Goal: Check status: Check status

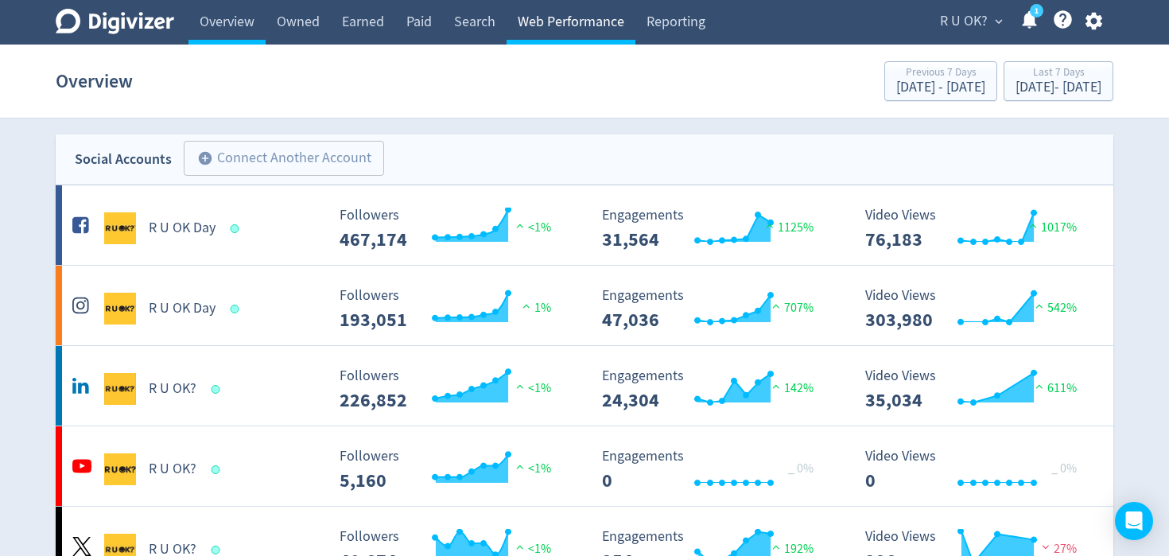
click at [551, 18] on link "Web Performance" at bounding box center [570, 22] width 129 height 45
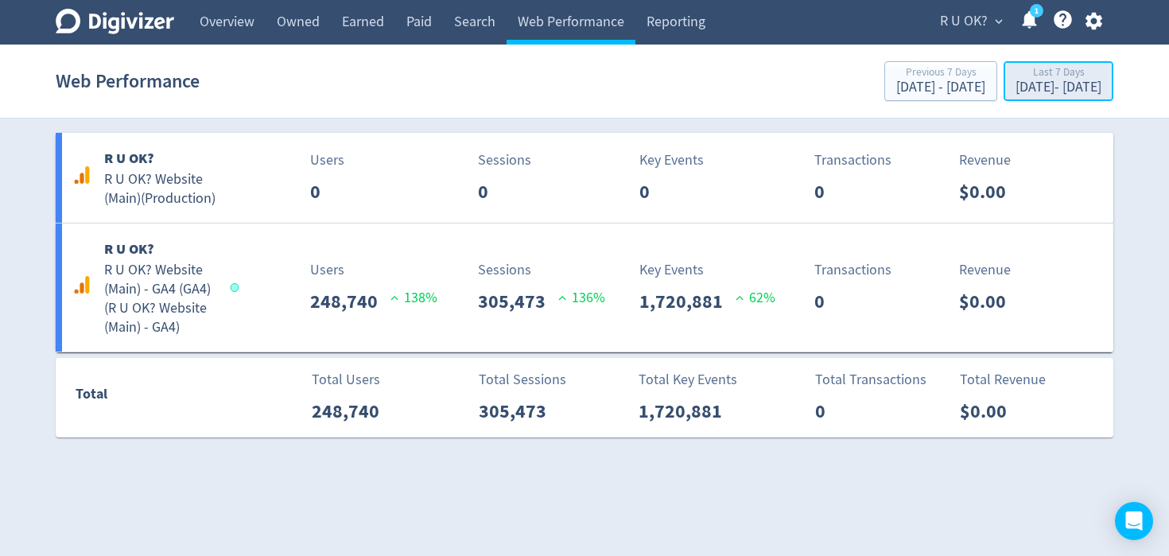
click at [1015, 76] on div "Last 7 Days" at bounding box center [1058, 74] width 86 height 14
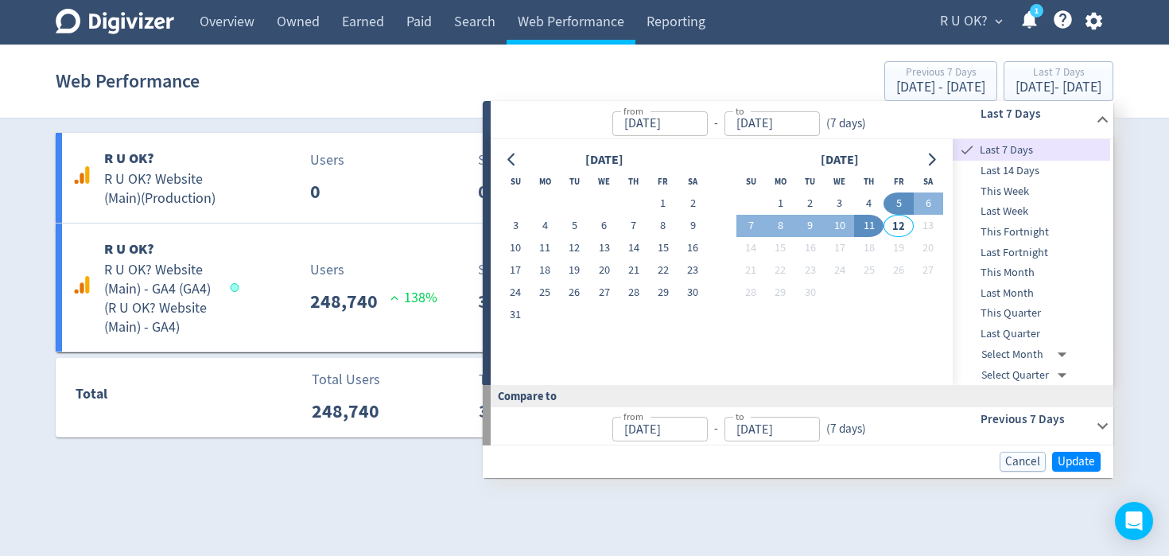
click at [873, 223] on button "11" at bounding box center [868, 226] width 29 height 22
type input "[DATE]"
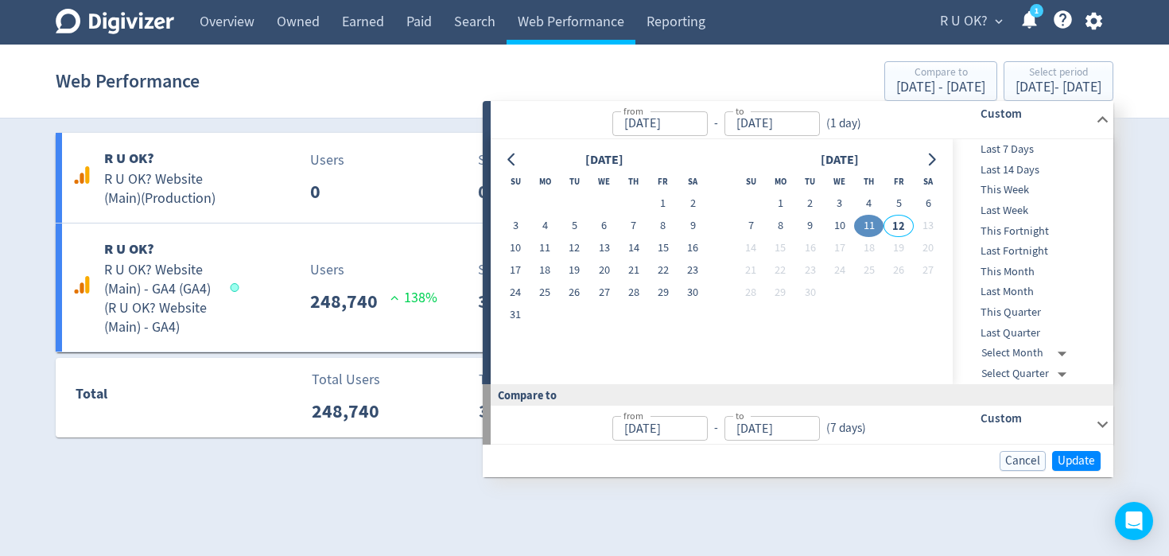
click at [873, 223] on button "11" at bounding box center [868, 226] width 29 height 22
type input "[DATE]"
click at [896, 87] on div "[DATE] - [DATE]" at bounding box center [940, 87] width 89 height 14
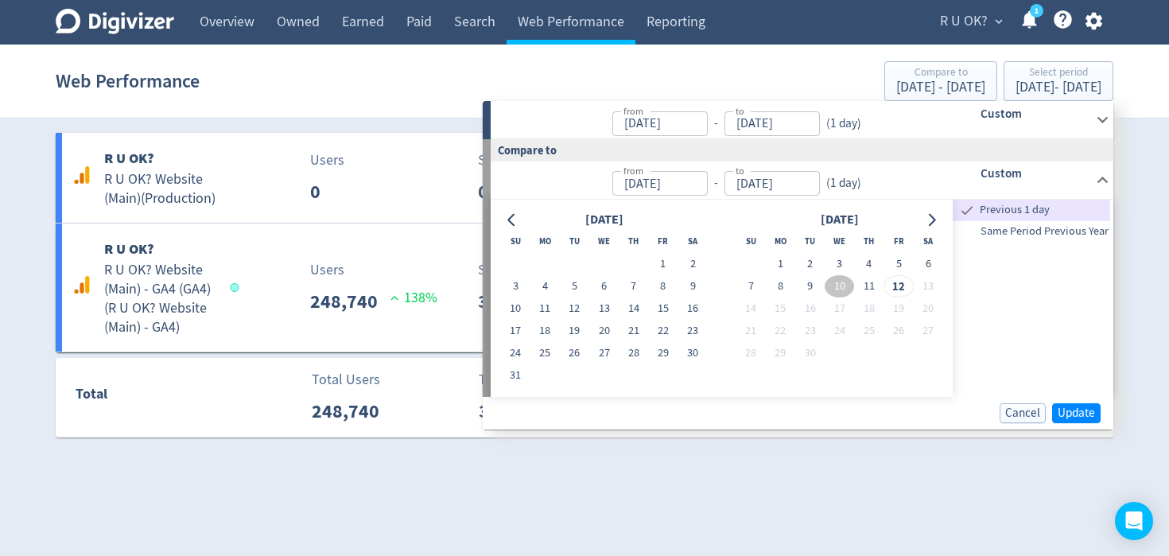
click at [657, 69] on div "Web Performance Compare to [DATE] - [DATE] Select period [DATE] - [DATE]" at bounding box center [584, 81] width 1057 height 51
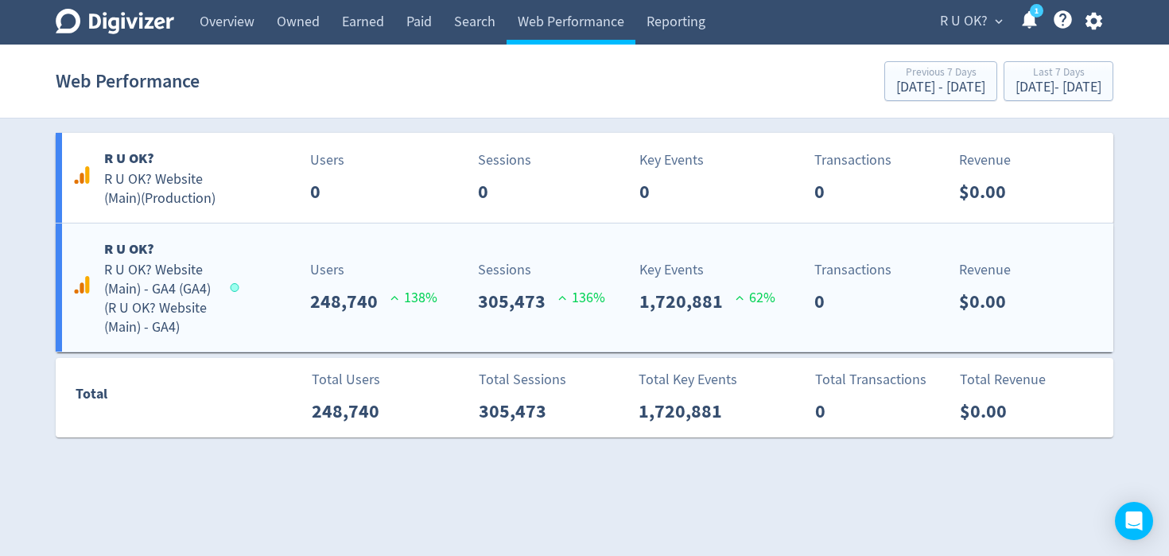
click at [416, 257] on div "R U OK? R U OK? Website (Main) - GA4 (GA4) ( R U OK? Website (Main) - GA4 ) Use…" at bounding box center [584, 287] width 1057 height 128
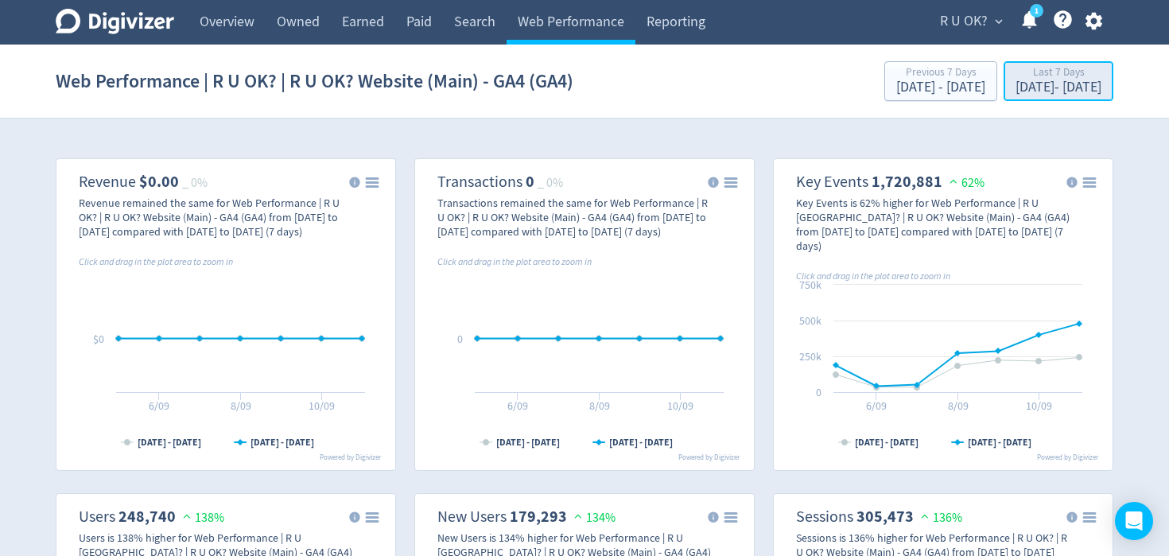
click at [1015, 88] on div "[DATE] - [DATE]" at bounding box center [1058, 87] width 86 height 14
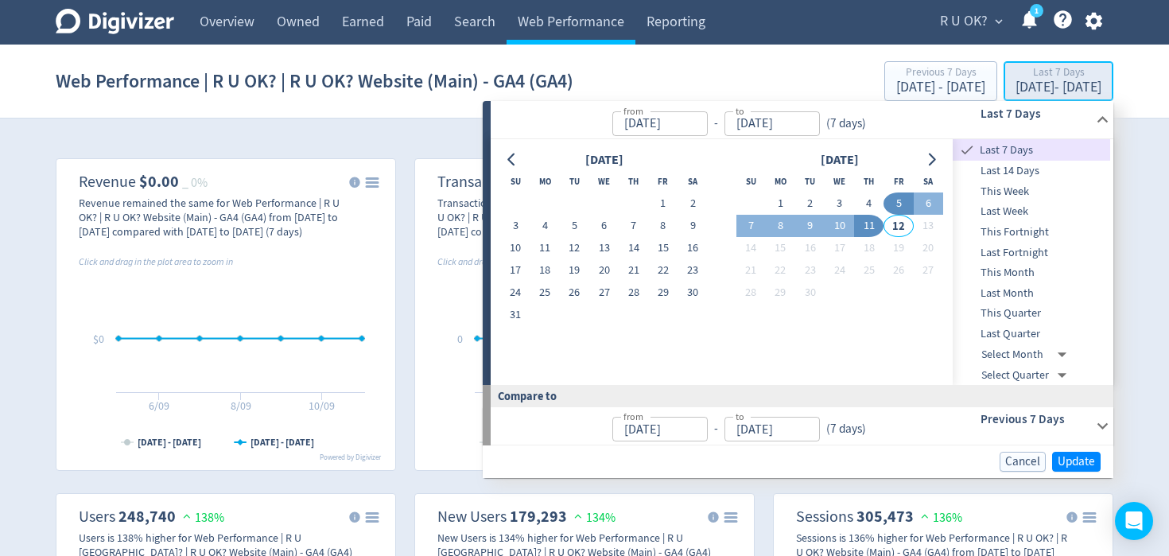
type input "[DATE]"
click at [864, 227] on button "11" at bounding box center [868, 226] width 29 height 22
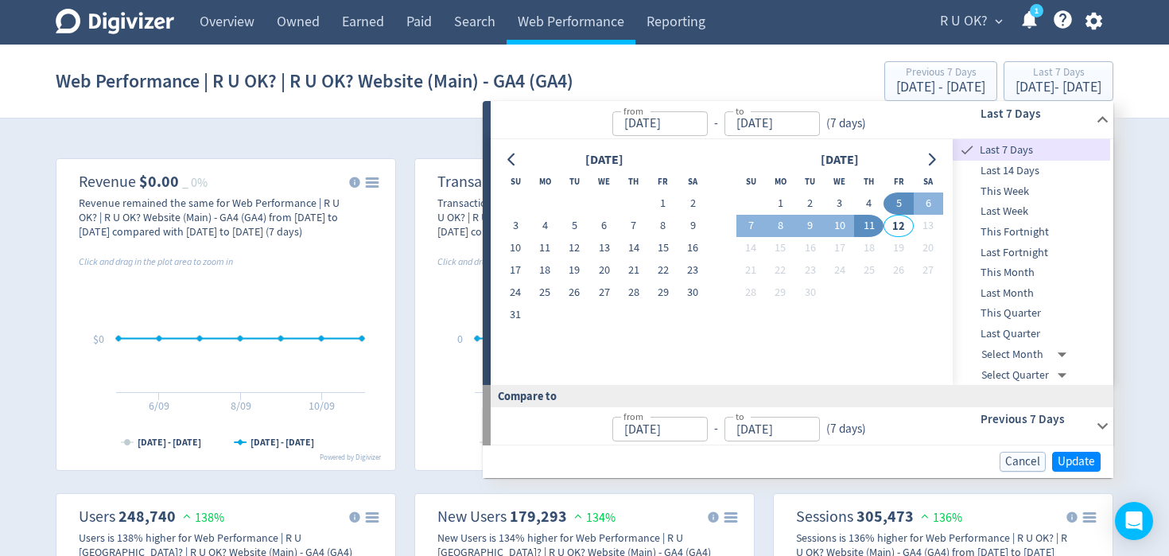
type input "[DATE]"
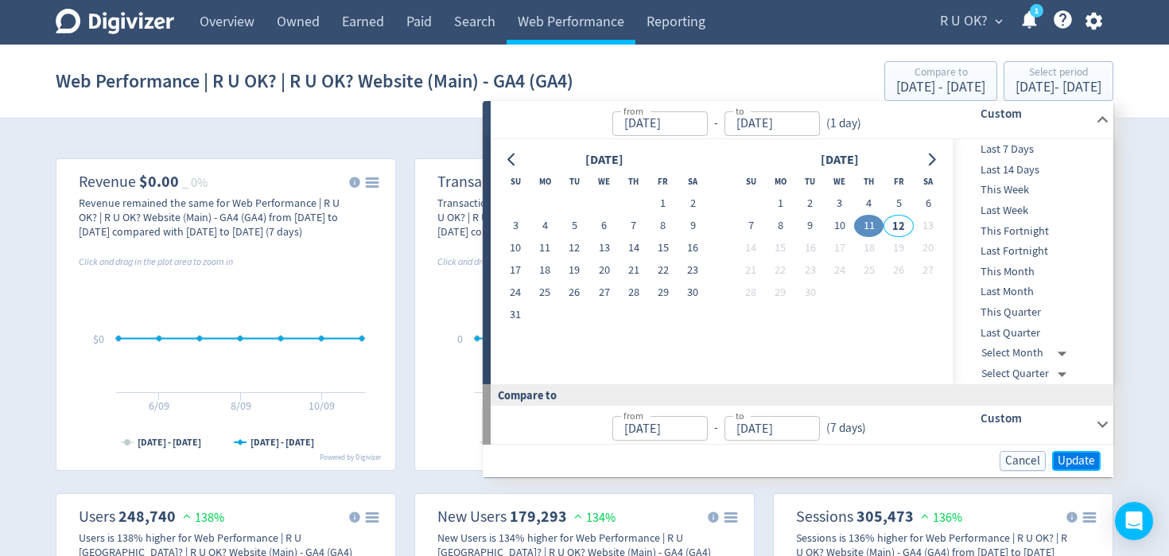
click at [1068, 463] on span "Update" at bounding box center [1075, 461] width 37 height 12
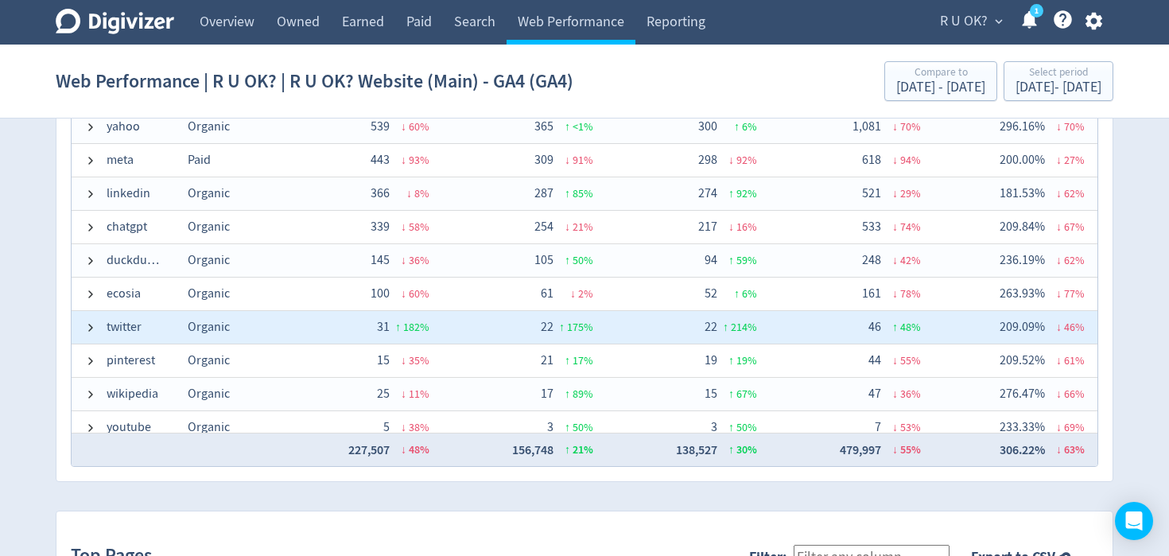
scroll to position [196, 0]
